Goal: Navigation & Orientation: Go to known website

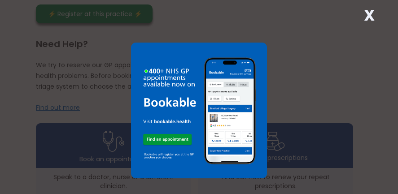
scroll to position [199, 0]
click at [254, 166] on img at bounding box center [199, 111] width 136 height 136
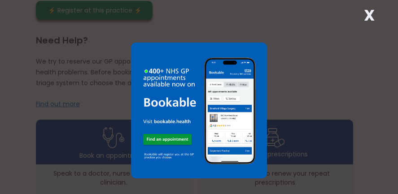
click at [123, 29] on div "X" at bounding box center [199, 97] width 398 height 194
click at [132, 34] on link at bounding box center [199, 97] width 136 height 199
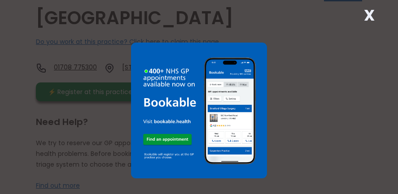
scroll to position [121, 0]
click at [369, 12] on strong "X" at bounding box center [369, 15] width 11 height 22
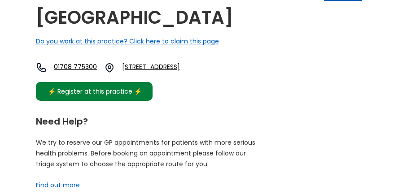
click at [118, 96] on div "⚡️ Register at this practice ⚡️" at bounding box center [94, 92] width 103 height 10
